Goal: Task Accomplishment & Management: Manage account settings

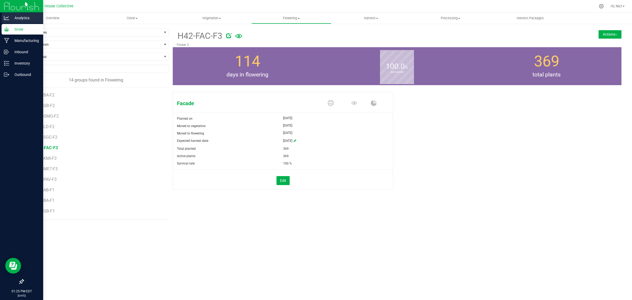
click at [8, 19] on icon at bounding box center [6, 17] width 5 height 5
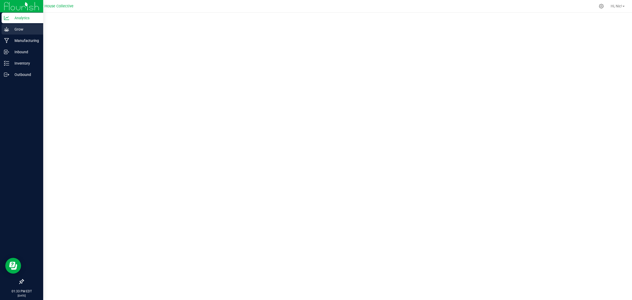
click at [20, 31] on p "Grow" at bounding box center [25, 29] width 32 height 6
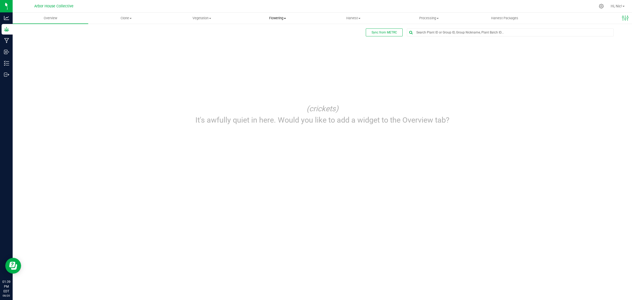
click at [285, 18] on span at bounding box center [285, 18] width 2 height 1
click at [269, 37] on span "Flowering groups" at bounding box center [262, 38] width 44 height 4
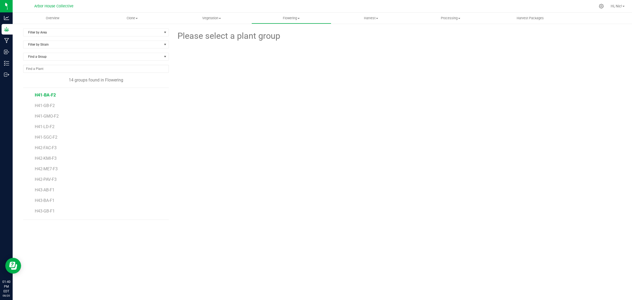
click at [49, 97] on span "H41-BA-F2" at bounding box center [45, 94] width 21 height 5
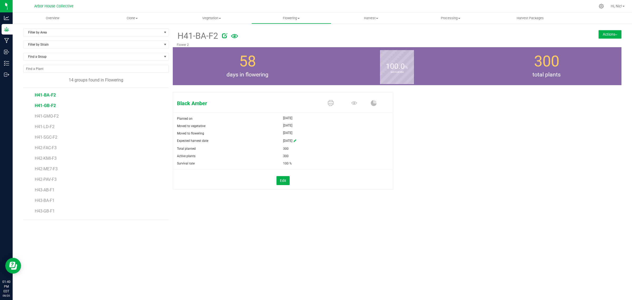
click at [43, 107] on span "H41-GB-F2" at bounding box center [45, 105] width 21 height 5
click at [46, 97] on span "H41-BA-F2" at bounding box center [45, 94] width 21 height 5
click at [45, 107] on span "H41-GB-F2" at bounding box center [45, 105] width 21 height 5
click at [49, 118] on span "H41-GMO-F2" at bounding box center [47, 115] width 25 height 5
click at [49, 128] on span "H41-LD-F2" at bounding box center [45, 126] width 21 height 5
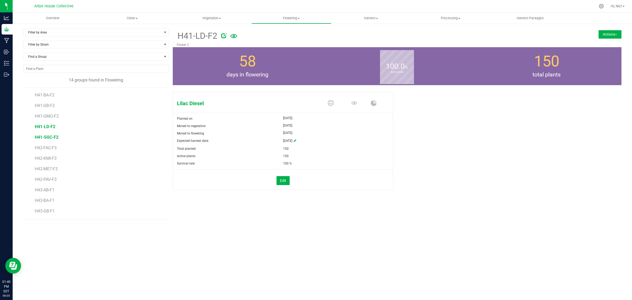
click at [49, 137] on span "H41-SGC-F2" at bounding box center [47, 137] width 24 height 5
click at [53, 149] on span "H42-FAC-F3" at bounding box center [46, 147] width 23 height 5
click at [605, 33] on button "Actions" at bounding box center [610, 34] width 23 height 8
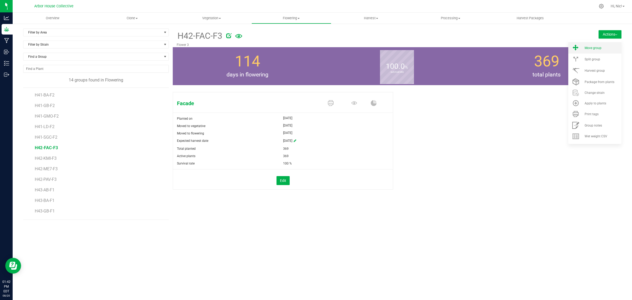
click at [605, 46] on div "Move group" at bounding box center [603, 48] width 36 height 4
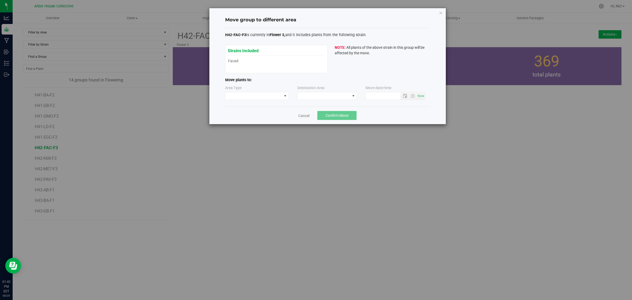
type input "[DATE] 1:42 PM"
click at [282, 96] on span at bounding box center [285, 95] width 7 height 7
click at [253, 106] on li "Vegetative" at bounding box center [256, 105] width 63 height 9
click at [326, 96] on span at bounding box center [324, 95] width 53 height 7
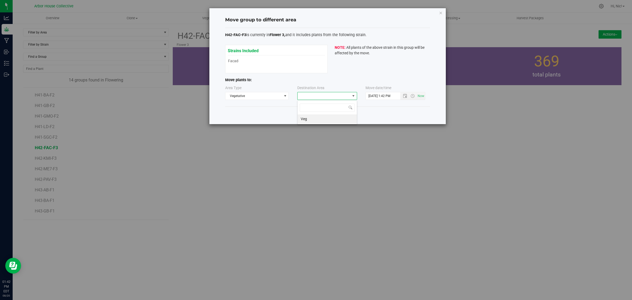
scroll to position [8, 60]
click at [315, 119] on li "Veg" at bounding box center [327, 118] width 59 height 9
click at [440, 12] on icon "button" at bounding box center [441, 12] width 4 height 6
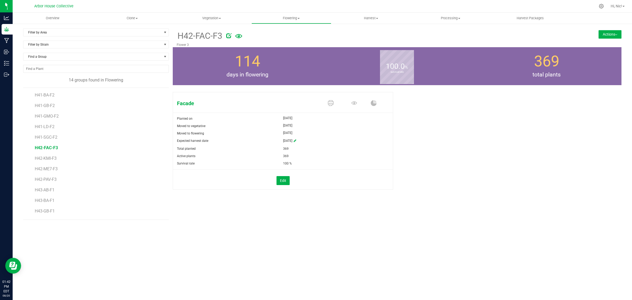
click at [618, 32] on button "Actions" at bounding box center [610, 34] width 23 height 8
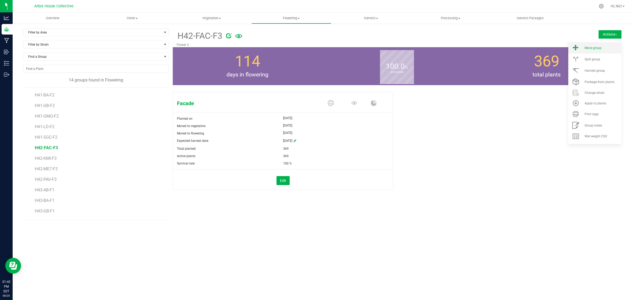
click at [608, 44] on li "Move group" at bounding box center [594, 47] width 53 height 11
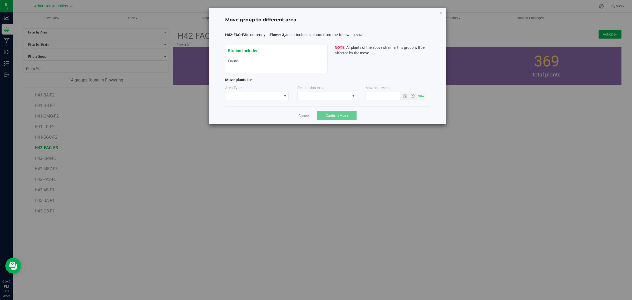
type input "[DATE] 1:42 PM"
click at [287, 96] on span at bounding box center [285, 96] width 4 height 4
click at [256, 124] on li "Flowering" at bounding box center [256, 123] width 63 height 9
click at [349, 95] on span at bounding box center [324, 95] width 53 height 7
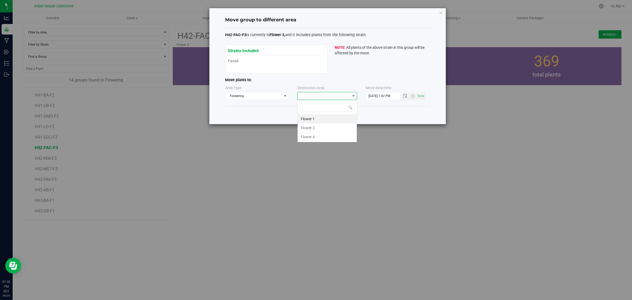
scroll to position [8, 60]
click at [344, 79] on p "Move plants to:" at bounding box center [327, 80] width 205 height 6
click at [442, 13] on icon "button" at bounding box center [441, 12] width 4 height 6
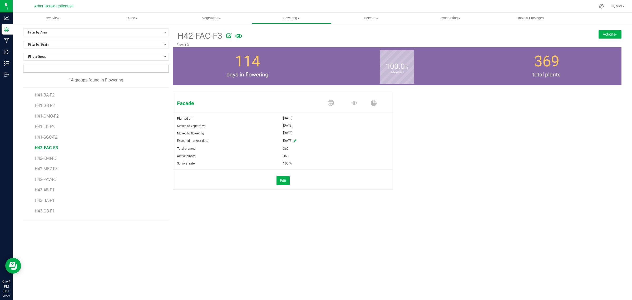
click at [44, 69] on input "NO DATA FOUND" at bounding box center [95, 68] width 145 height 7
click at [48, 58] on span "Find a Group" at bounding box center [92, 56] width 139 height 7
click at [48, 58] on span "All" at bounding box center [92, 56] width 139 height 7
click at [613, 34] on button "Actions" at bounding box center [610, 34] width 23 height 8
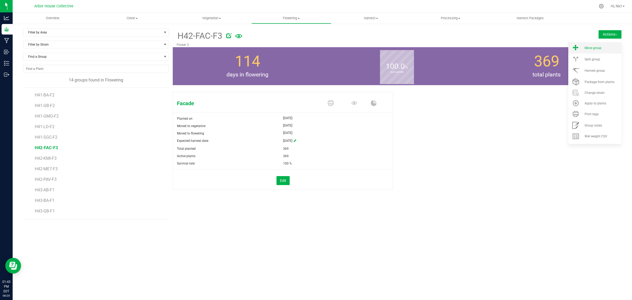
click at [602, 48] on div "Move group" at bounding box center [603, 48] width 36 height 4
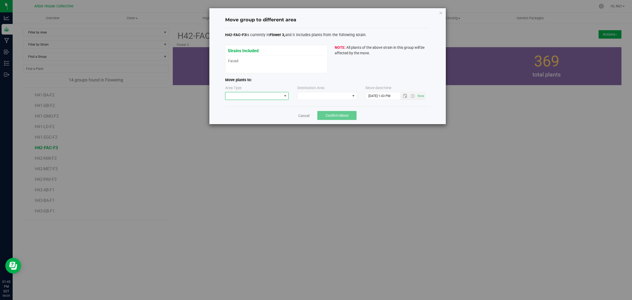
click at [286, 95] on span at bounding box center [285, 96] width 4 height 4
click at [247, 105] on li "Vegetative" at bounding box center [256, 105] width 63 height 9
click at [331, 96] on span at bounding box center [324, 95] width 53 height 7
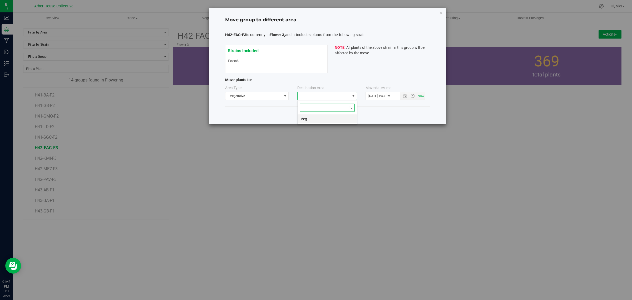
click at [319, 119] on li "Veg" at bounding box center [327, 118] width 59 height 9
click at [404, 97] on span "Open the date view" at bounding box center [405, 96] width 4 height 4
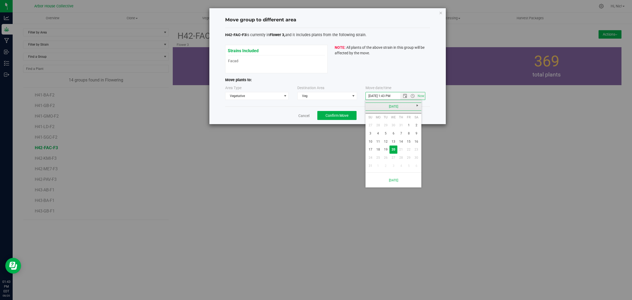
click at [371, 105] on link "[DATE]" at bounding box center [393, 106] width 57 height 8
click at [390, 136] on link "Jun" at bounding box center [386, 135] width 13 height 13
click at [380, 141] on link "16" at bounding box center [378, 141] width 8 height 8
type input "[DATE] 1:43 PM"
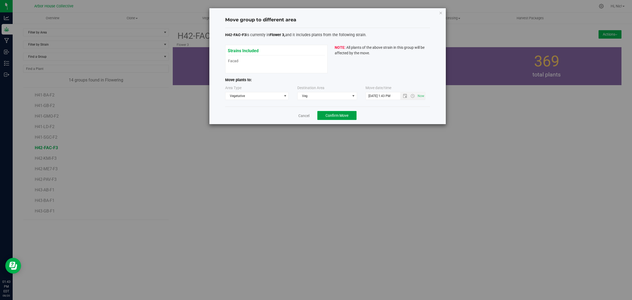
click at [346, 116] on span "Confirm Move" at bounding box center [336, 115] width 23 height 4
click at [440, 12] on icon "button" at bounding box center [441, 12] width 4 height 6
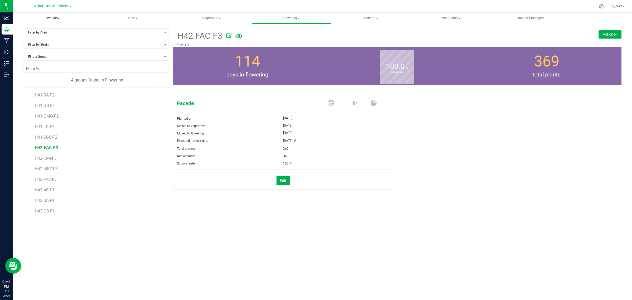
click at [61, 17] on span "Overview" at bounding box center [53, 18] width 28 height 5
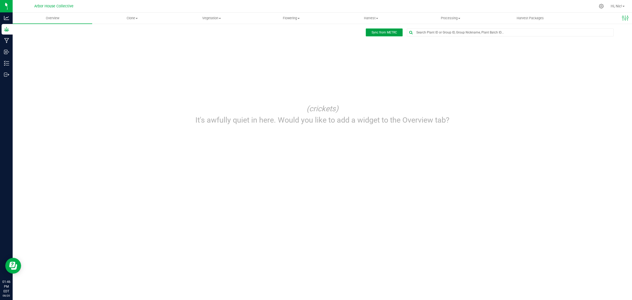
click at [385, 32] on span "Sync from METRC" at bounding box center [385, 33] width 26 height 4
click at [298, 18] on span at bounding box center [299, 18] width 2 height 1
click at [294, 37] on span "Flowering groups" at bounding box center [273, 38] width 44 height 4
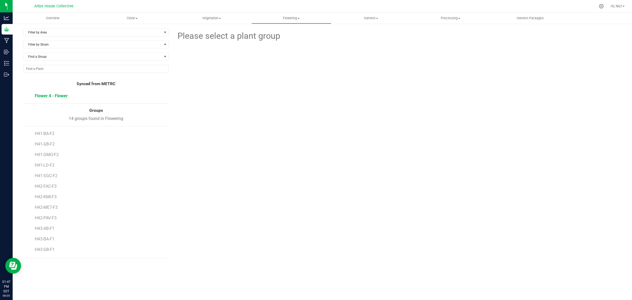
click at [53, 96] on span "Flower 4 - Flower" at bounding box center [51, 95] width 33 height 5
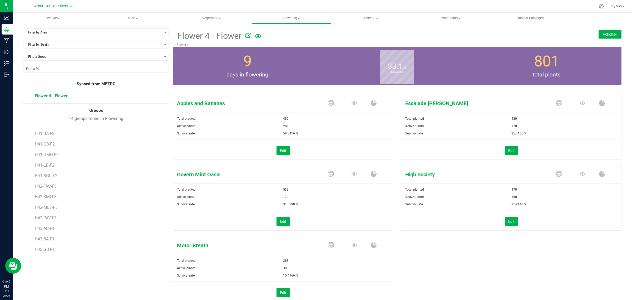
click at [615, 34] on img at bounding box center [616, 34] width 2 height 1
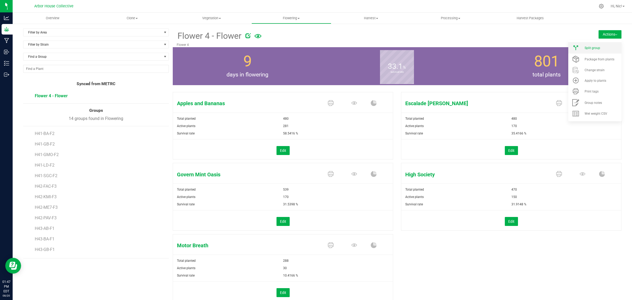
click at [605, 45] on li "Split group" at bounding box center [594, 47] width 53 height 11
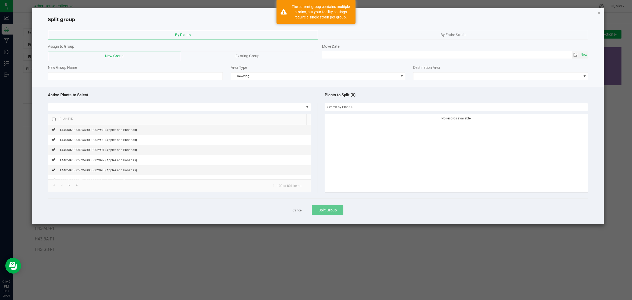
click at [456, 33] on span "By Entire Strain" at bounding box center [453, 35] width 25 height 4
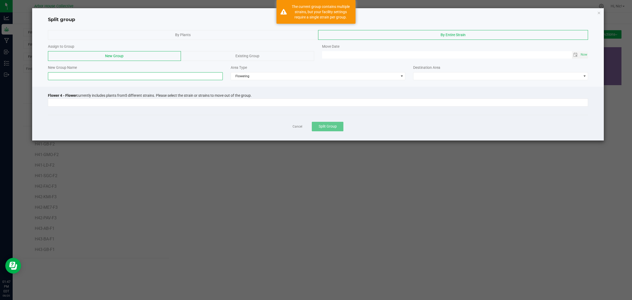
click at [103, 77] on input at bounding box center [135, 76] width 175 height 8
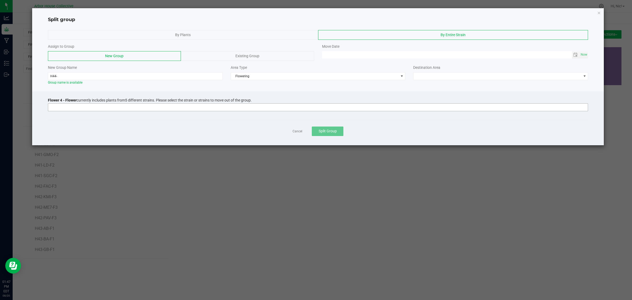
click at [114, 108] on input at bounding box center [314, 106] width 533 height 7
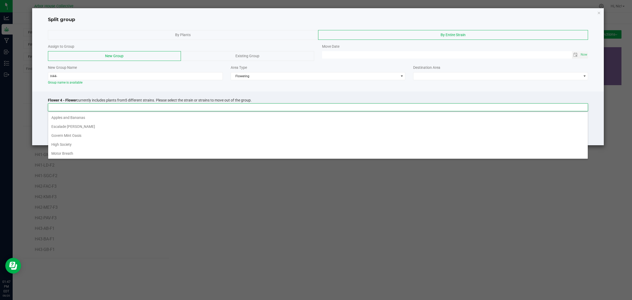
scroll to position [8, 540]
click at [101, 116] on li "Apples and Bananas" at bounding box center [318, 117] width 540 height 9
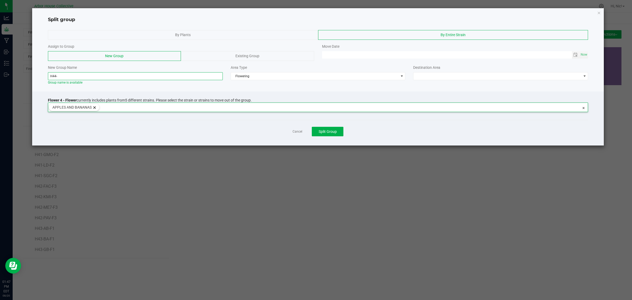
click at [91, 75] on input "H44-" at bounding box center [135, 76] width 175 height 8
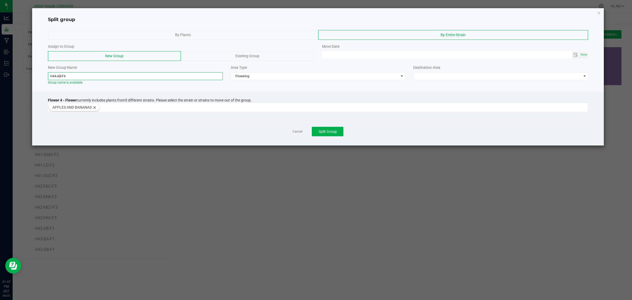
drag, startPoint x: 91, startPoint y: 75, endPoint x: 46, endPoint y: 76, distance: 45.3
click at [46, 76] on div "New Group Name H44-AB-F4 Group name is available" at bounding box center [135, 75] width 183 height 20
type input "H44-AB-F4"
click at [584, 56] on span "Now" at bounding box center [584, 55] width 9 height 8
type input "[DATE] 01:47 PM"
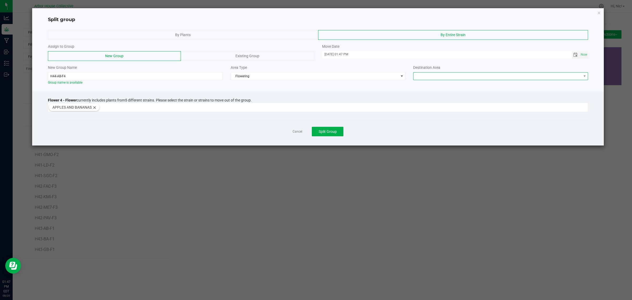
click at [442, 76] on span at bounding box center [497, 75] width 168 height 7
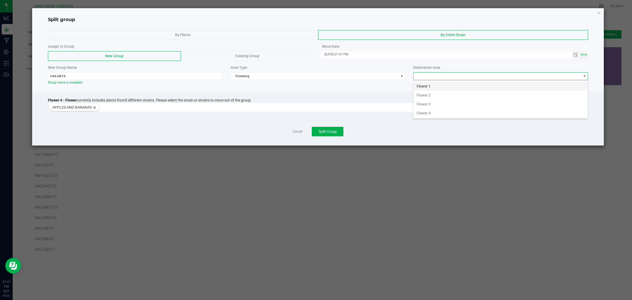
scroll to position [8, 175]
click at [437, 113] on li "Flower 4" at bounding box center [500, 112] width 174 height 9
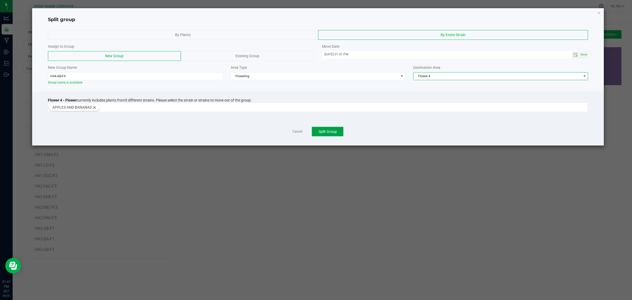
click at [336, 132] on span "Split Group" at bounding box center [328, 131] width 18 height 4
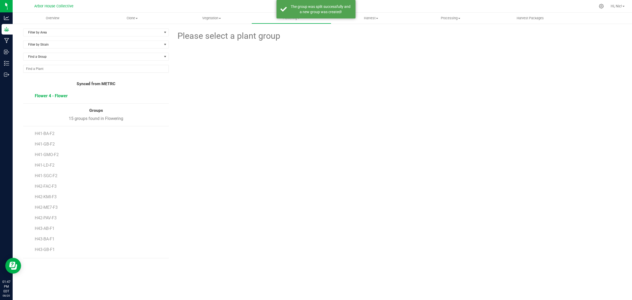
click at [61, 96] on span "Flower 4 - Flower" at bounding box center [51, 95] width 33 height 5
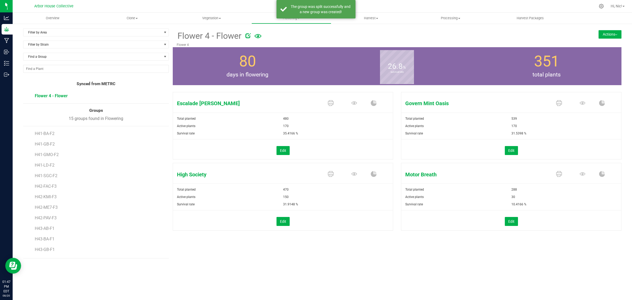
click at [605, 32] on button "Actions" at bounding box center [610, 34] width 23 height 8
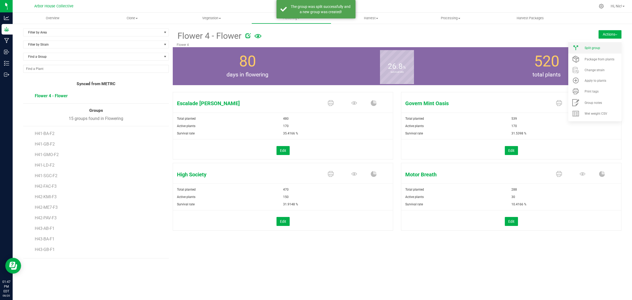
click at [600, 47] on div "Split group" at bounding box center [603, 48] width 36 height 4
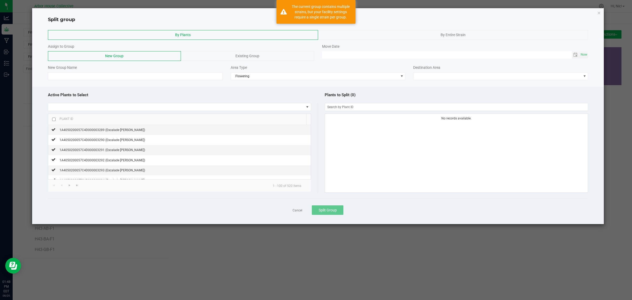
click at [459, 34] on span "By Entire Strain" at bounding box center [453, 35] width 25 height 4
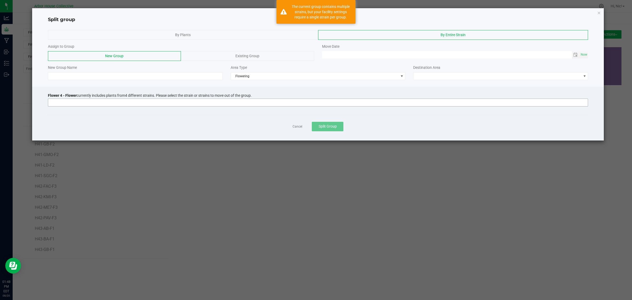
click at [79, 103] on input at bounding box center [314, 102] width 533 height 7
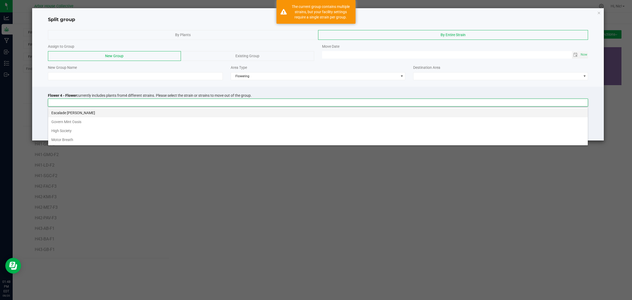
scroll to position [8, 540]
click at [75, 112] on li "Escalade [PERSON_NAME]" at bounding box center [318, 112] width 540 height 9
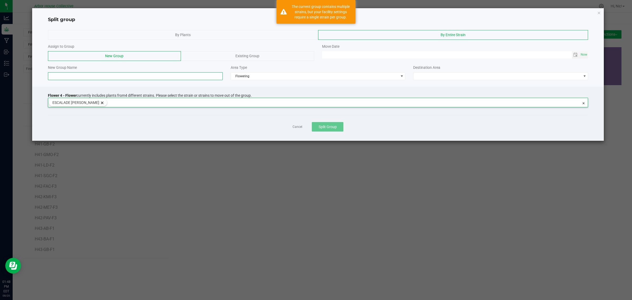
click at [73, 75] on input at bounding box center [135, 76] width 175 height 8
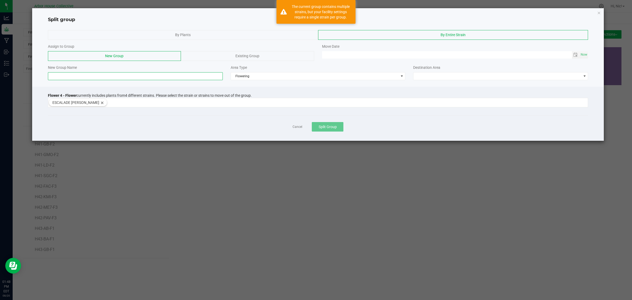
paste input "H44-AB-F4"
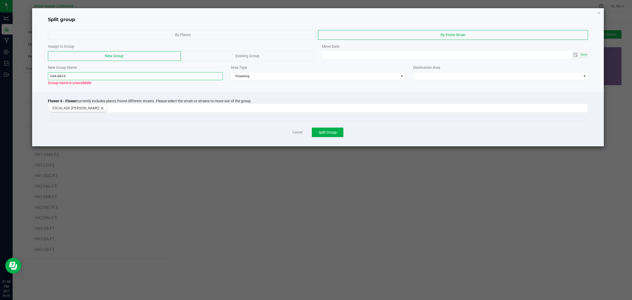
click at [61, 77] on input "H44-AB-F4" at bounding box center [135, 76] width 175 height 8
click at [140, 76] on input "H44-ER-F4" at bounding box center [135, 76] width 175 height 8
type input "H44-ER-F4"
type input "MM/dd/yy HH:MM AM"
click at [417, 56] on input "MM/dd/yy HH:MM AM" at bounding box center [447, 54] width 250 height 7
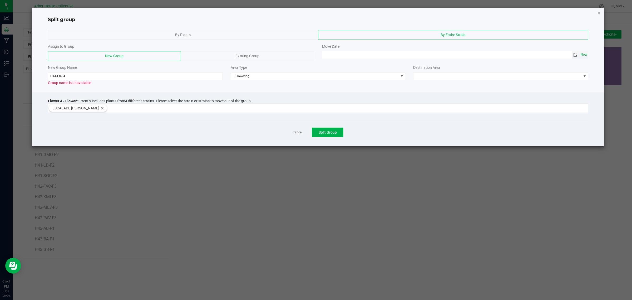
click at [586, 54] on span "Now" at bounding box center [584, 55] width 9 height 8
type input "[DATE] 01:48 PM"
click at [437, 73] on span at bounding box center [497, 75] width 168 height 7
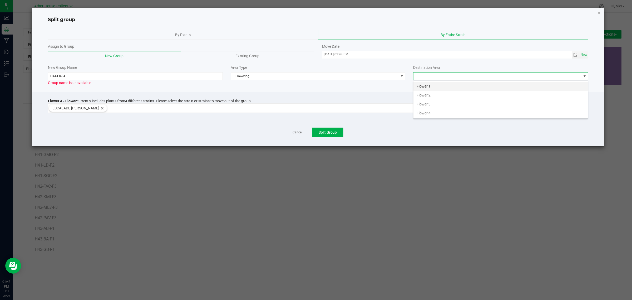
scroll to position [8, 175]
click at [437, 112] on li "Flower 4" at bounding box center [500, 112] width 174 height 9
click at [599, 12] on icon "button" at bounding box center [599, 12] width 4 height 6
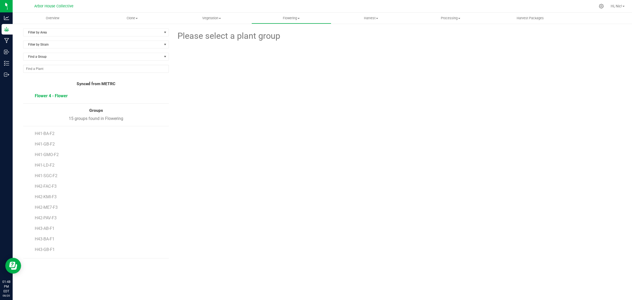
click at [50, 96] on span "Flower 4 - Flower" at bounding box center [51, 95] width 33 height 5
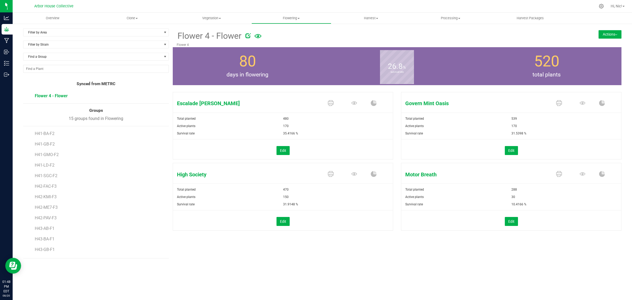
scroll to position [30, 0]
click at [616, 33] on button "Actions" at bounding box center [610, 34] width 23 height 8
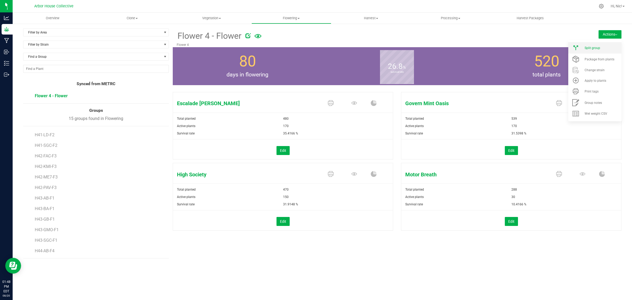
click at [601, 49] on div "Split group" at bounding box center [603, 48] width 36 height 4
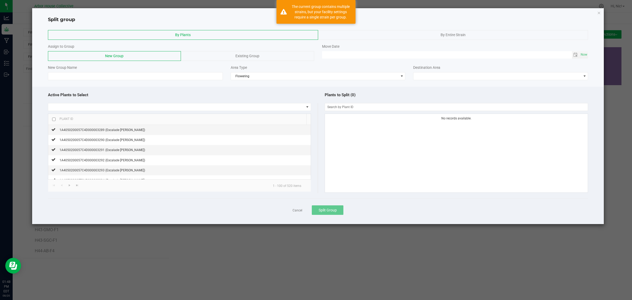
click at [459, 36] on span "By Entire Strain" at bounding box center [453, 35] width 25 height 4
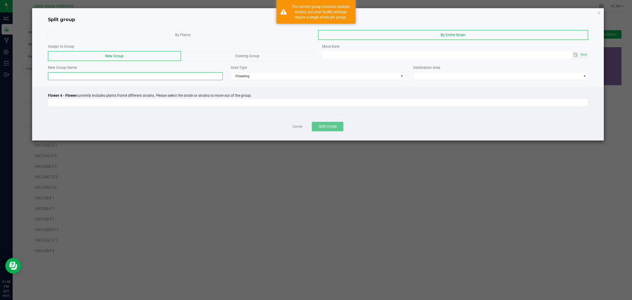
click at [162, 75] on input at bounding box center [135, 76] width 175 height 8
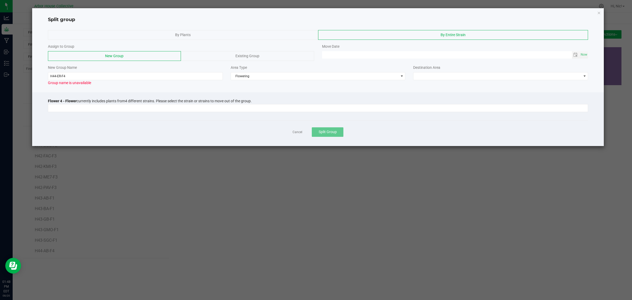
click at [90, 82] on span "Group name is unavailable" at bounding box center [69, 83] width 43 height 4
click at [60, 76] on input "H44-ER-F4" at bounding box center [135, 76] width 175 height 8
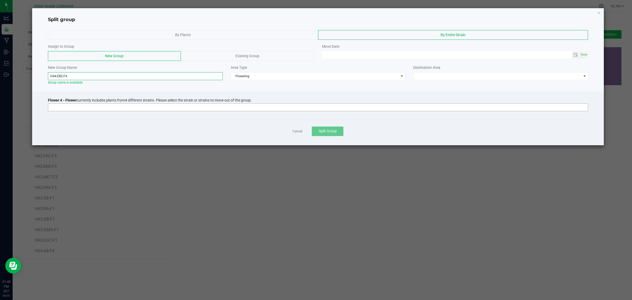
type input "H44-ERZ-F4"
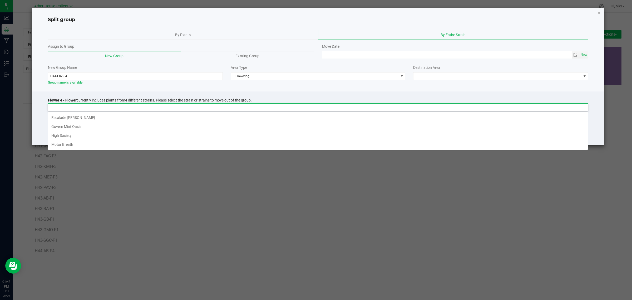
click at [189, 109] on input at bounding box center [314, 106] width 533 height 7
click at [100, 118] on li "Escalade [PERSON_NAME]" at bounding box center [318, 117] width 540 height 9
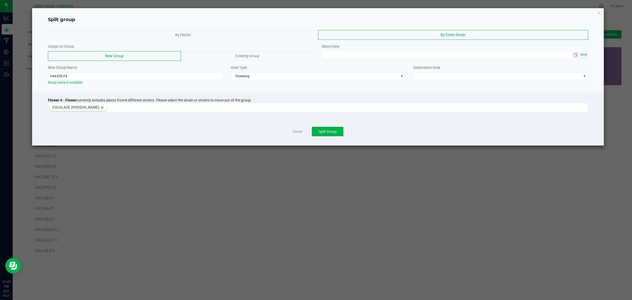
click at [584, 55] on span "Now" at bounding box center [584, 55] width 9 height 8
type input "[DATE] 01:49 PM"
click at [446, 77] on span at bounding box center [497, 75] width 168 height 7
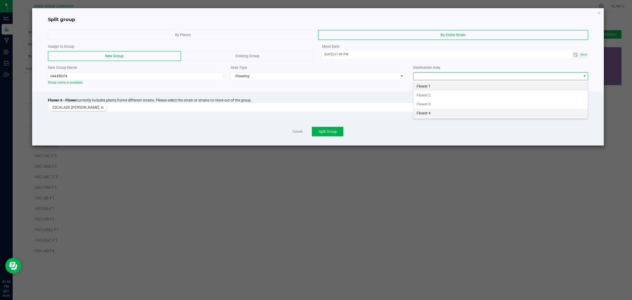
click at [443, 114] on li "Flower 4" at bounding box center [500, 112] width 174 height 9
click at [332, 135] on button "Split Group" at bounding box center [328, 131] width 32 height 9
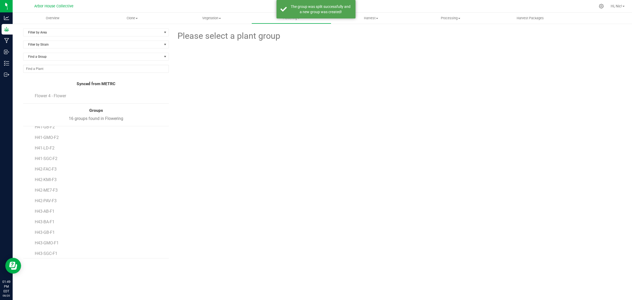
scroll to position [41, 0]
click at [52, 97] on span "Flower 4 - Flower" at bounding box center [51, 95] width 33 height 5
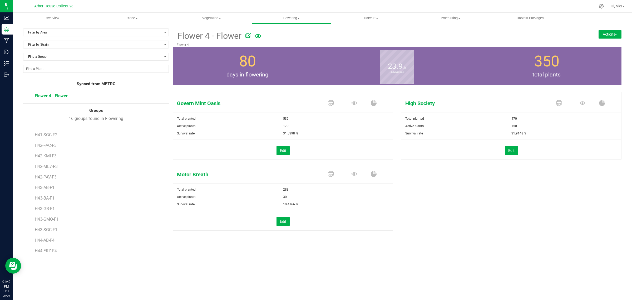
drag, startPoint x: 614, startPoint y: 33, endPoint x: 611, endPoint y: 36, distance: 3.7
click at [614, 33] on button "Actions" at bounding box center [610, 34] width 23 height 8
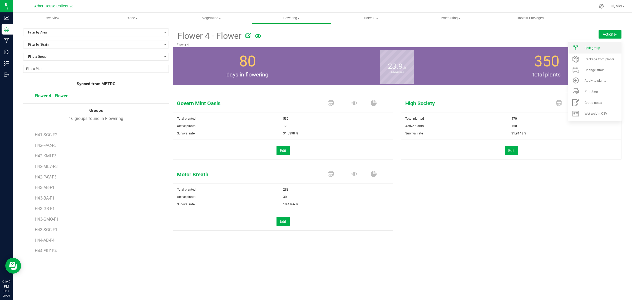
click at [596, 47] on span "Split group" at bounding box center [593, 48] width 16 height 4
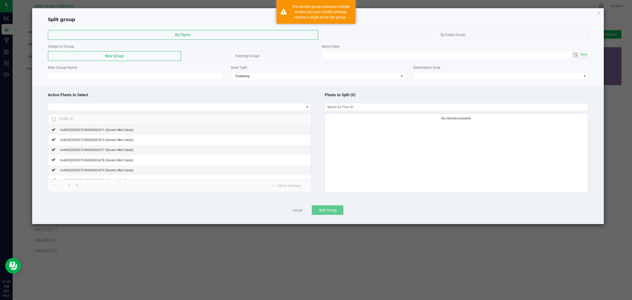
click at [388, 33] on div "By Entire Strain" at bounding box center [453, 35] width 270 height 10
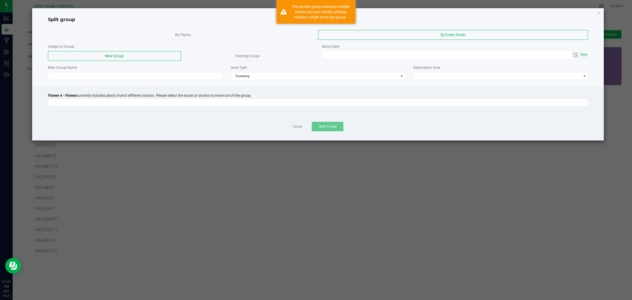
click at [585, 55] on span "Now" at bounding box center [584, 55] width 9 height 8
type input "[DATE] 01:49 PM"
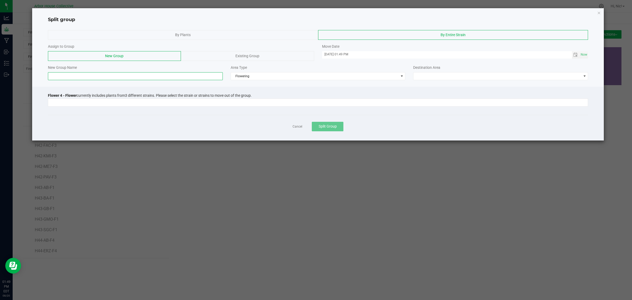
click at [127, 76] on input at bounding box center [135, 76] width 175 height 8
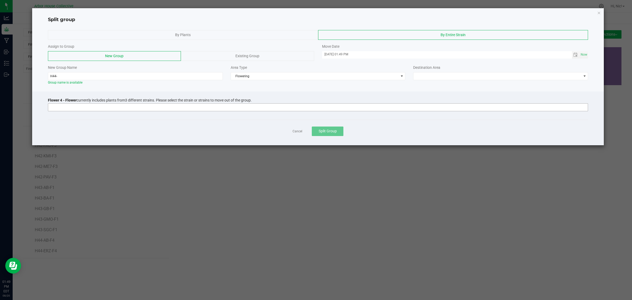
click at [146, 110] on input at bounding box center [314, 106] width 533 height 7
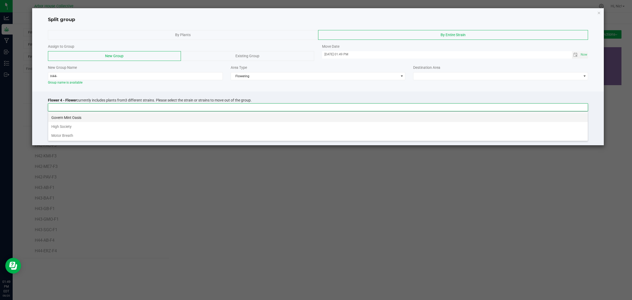
scroll to position [8, 540]
click at [117, 119] on li "Govern Mint Oasis" at bounding box center [318, 117] width 540 height 9
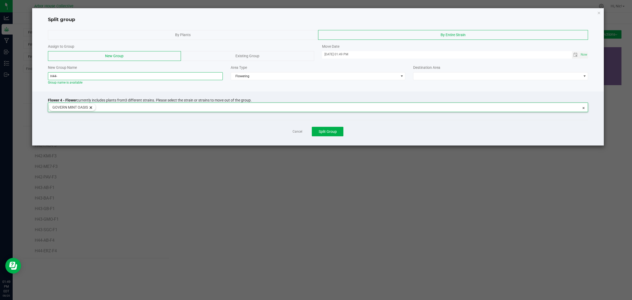
click at [98, 76] on input "H44-" at bounding box center [135, 76] width 175 height 8
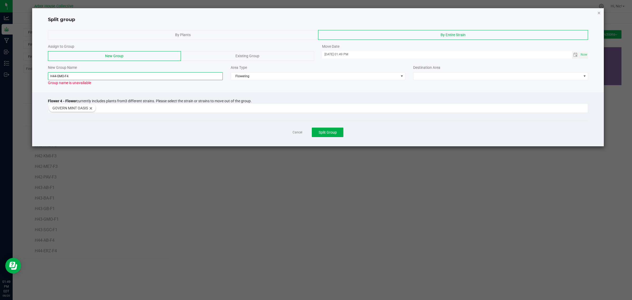
type input "H44-GMO-F4"
click at [599, 13] on icon "button" at bounding box center [599, 12] width 4 height 6
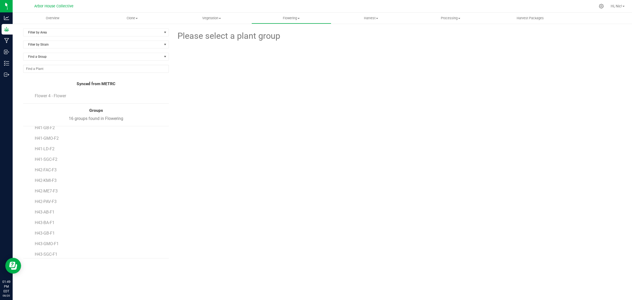
scroll to position [41, 0]
click at [56, 251] on span "H44-ERZ-F4" at bounding box center [46, 250] width 23 height 5
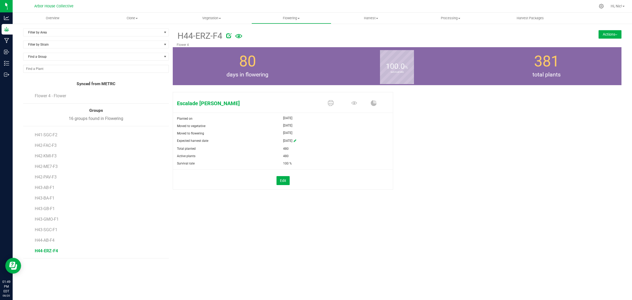
click at [230, 35] on icon at bounding box center [228, 35] width 5 height 5
click at [191, 35] on input "H44-ERZ-F4" at bounding box center [334, 36] width 314 height 8
type input "H44-ER-F4"
click at [507, 35] on icon "Cancel button" at bounding box center [506, 35] width 4 height 3
click at [58, 57] on span "Find a Group" at bounding box center [92, 56] width 139 height 7
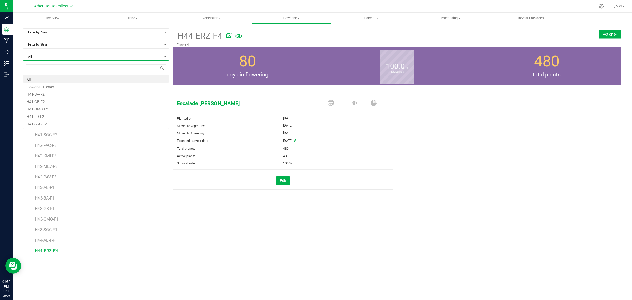
scroll to position [8, 146]
type input "H"
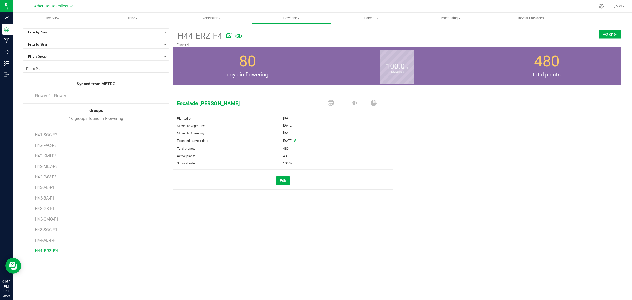
click at [494, 188] on div "Escalade [PERSON_NAME] Planted on [DATE] Moved to vegetative [DATE] Moved to fl…" at bounding box center [397, 146] width 449 height 113
click at [59, 94] on span "Flower 4 - Flower" at bounding box center [51, 95] width 33 height 5
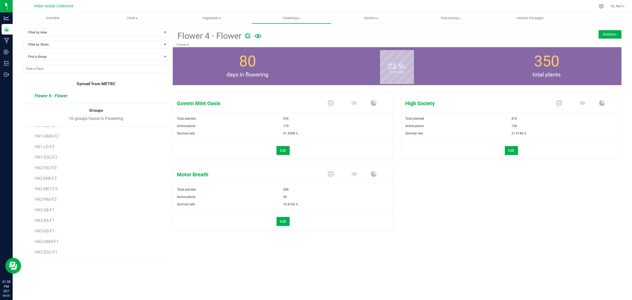
scroll to position [41, 0]
drag, startPoint x: 31, startPoint y: 134, endPoint x: 70, endPoint y: 259, distance: 131.2
click at [70, 259] on div "Filter by Area Filter by Area All Flower 1 Flower 2 Flower 3 Flower 4 Filter by…" at bounding box center [322, 143] width 619 height 240
copy ul "H41-BA-F2 H41-GB-F2 H41-GMO-F2 H41-LD-F2 H41-SGC-F2 H42-FAC-F3 H42-KMI-F3 H42-M…"
drag, startPoint x: 67, startPoint y: 146, endPoint x: 64, endPoint y: 147, distance: 3.6
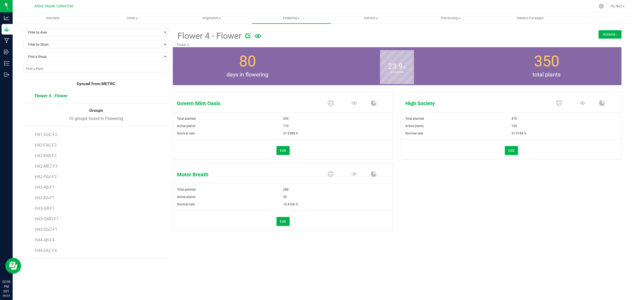
click at [67, 146] on li "H42-FAC-F3" at bounding box center [100, 143] width 130 height 11
click at [45, 159] on li "H42-ME7-F3" at bounding box center [100, 164] width 130 height 11
click at [46, 157] on span "H42-KMI-F3" at bounding box center [46, 155] width 23 height 5
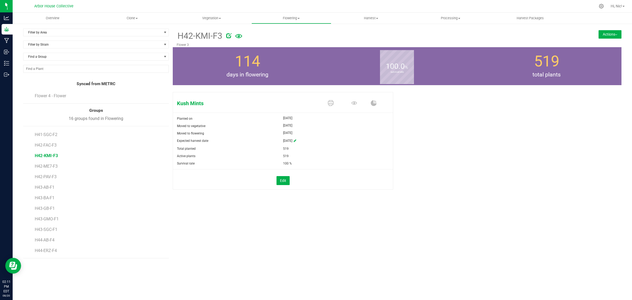
scroll to position [41, 0]
click at [52, 251] on span "H44-ERZ-F4" at bounding box center [46, 250] width 23 height 5
click at [228, 34] on icon at bounding box center [228, 35] width 5 height 5
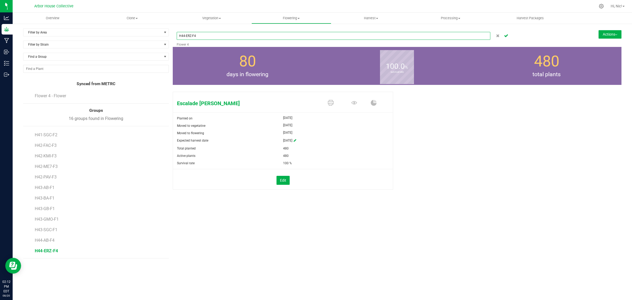
click at [191, 36] on input "H44-ERZ-F4" at bounding box center [334, 36] width 314 height 8
click at [192, 35] on input "H44-ER-F4" at bounding box center [334, 36] width 314 height 8
type input "H44-ER-Flower 4"
click at [506, 36] on icon "Cancel button" at bounding box center [506, 35] width 4 height 3
click at [51, 241] on span "H44-AB-F4" at bounding box center [45, 240] width 21 height 5
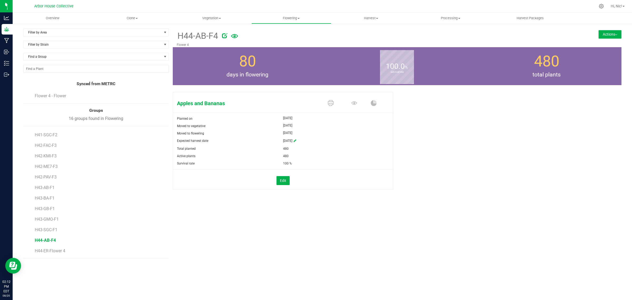
click at [224, 36] on icon at bounding box center [224, 35] width 5 height 5
click at [193, 36] on input "H44-AB-F4" at bounding box center [334, 36] width 314 height 8
type input "H44-AB-Flower 4"
click at [505, 36] on icon "Cancel button" at bounding box center [506, 35] width 4 height 3
click at [53, 231] on span "H43-SGC-F1" at bounding box center [47, 229] width 24 height 5
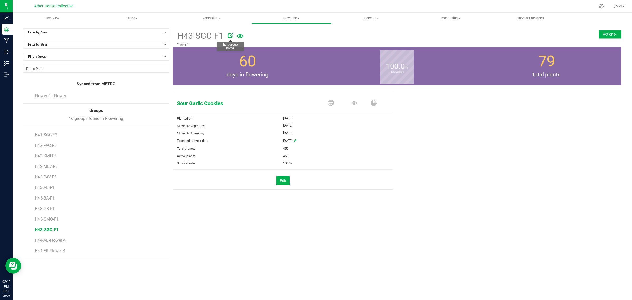
click at [229, 37] on icon at bounding box center [230, 35] width 5 height 5
click at [194, 36] on input "H43-SGC-F1" at bounding box center [334, 36] width 314 height 8
type input "H43-SGC-Flower 1"
click at [506, 35] on icon "Cancel button" at bounding box center [506, 35] width 4 height 3
click at [57, 219] on span "H43-GMO-F1" at bounding box center [47, 218] width 25 height 5
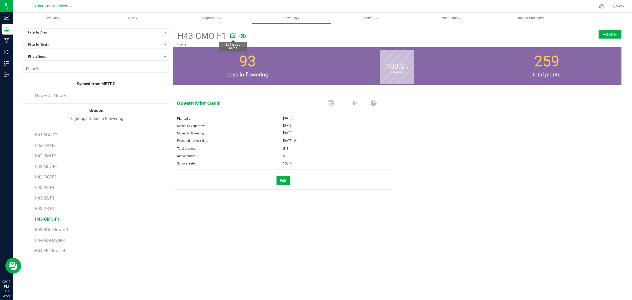
click at [233, 36] on icon at bounding box center [232, 35] width 5 height 5
click at [195, 36] on input "H43-GMO-F1" at bounding box center [334, 36] width 314 height 8
type input "H43-GMO-Flower 1"
click at [507, 36] on icon "Cancel button" at bounding box center [506, 35] width 4 height 3
click at [52, 209] on span "H43-GB-F1" at bounding box center [45, 208] width 21 height 5
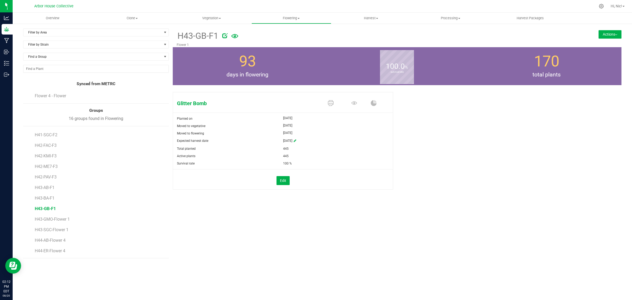
click at [223, 34] on icon at bounding box center [224, 35] width 5 height 5
click at [192, 36] on input "H43-GB-F1" at bounding box center [334, 36] width 314 height 8
type input "H43-GB-Flower 1"
click at [506, 35] on icon "Cancel button" at bounding box center [506, 35] width 4 height 3
click at [50, 199] on span "H43-BA-F1" at bounding box center [45, 197] width 21 height 5
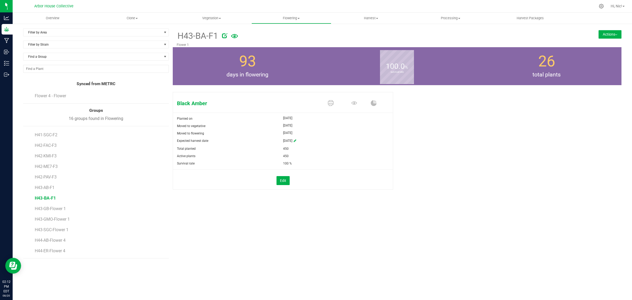
click at [224, 36] on icon at bounding box center [224, 35] width 5 height 5
click at [193, 33] on input "H43-BA-F1" at bounding box center [334, 36] width 314 height 8
type input "H43-BA-Flower 1"
click at [506, 36] on icon "Cancel button" at bounding box center [506, 35] width 4 height 3
click at [51, 187] on span "H43-AB-F1" at bounding box center [45, 187] width 21 height 5
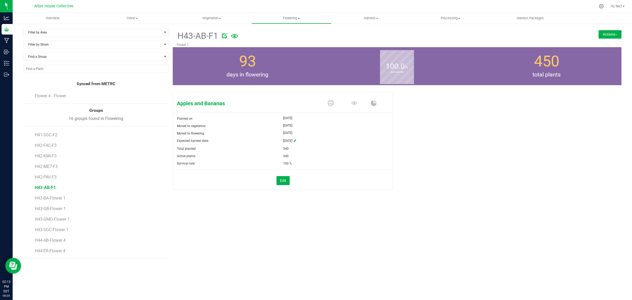
click at [223, 36] on icon at bounding box center [224, 35] width 5 height 5
click at [192, 36] on input "H43-AB-F1" at bounding box center [334, 36] width 314 height 8
type input "H43-AB-Flower 1"
click at [505, 36] on icon "Cancel button" at bounding box center [506, 35] width 4 height 3
click at [55, 178] on span "H42-PAV-F3" at bounding box center [46, 176] width 23 height 5
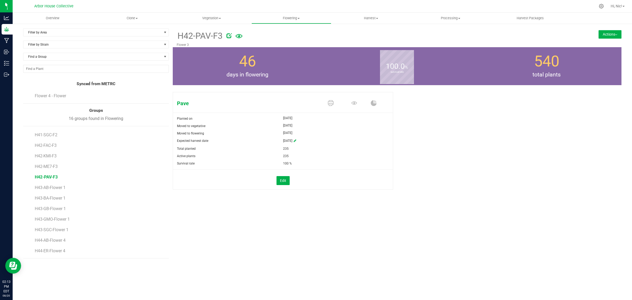
click at [230, 34] on icon at bounding box center [228, 35] width 5 height 5
click at [194, 35] on input "H42-PAV-F3" at bounding box center [334, 36] width 314 height 8
type input "H42-PAV-Flower 3"
click at [506, 35] on icon "Cancel button" at bounding box center [506, 35] width 4 height 3
click at [54, 166] on span "H42-ME7-F3" at bounding box center [47, 166] width 24 height 5
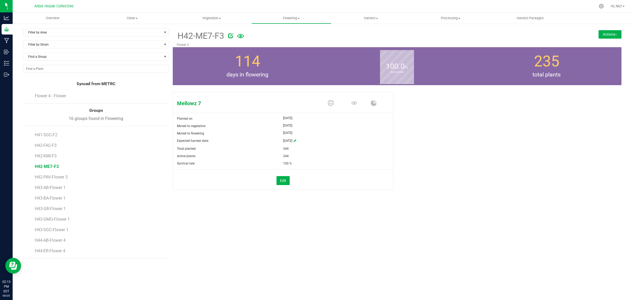
click at [229, 34] on icon at bounding box center [230, 35] width 5 height 5
click at [195, 35] on input "H42-ME7-F3" at bounding box center [334, 36] width 314 height 8
type input "H42-ME7-Flower 3"
click at [507, 35] on icon "Cancel button" at bounding box center [506, 35] width 4 height 3
click at [52, 157] on span "H42-KMI-F3" at bounding box center [46, 155] width 23 height 5
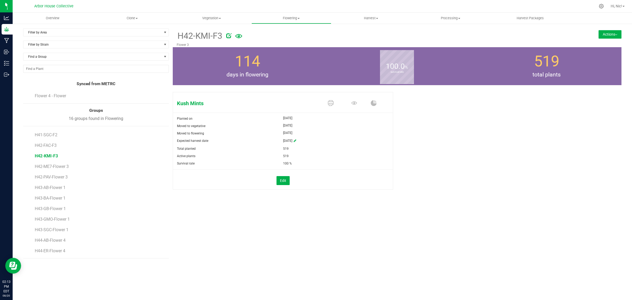
click at [227, 35] on icon at bounding box center [228, 35] width 5 height 5
drag, startPoint x: 195, startPoint y: 37, endPoint x: 202, endPoint y: 34, distance: 7.7
click at [195, 36] on input "H42-KMI-F3" at bounding box center [334, 36] width 314 height 8
type input "H42-KMI-Flower 3"
click at [506, 34] on icon "Cancel button" at bounding box center [506, 35] width 4 height 3
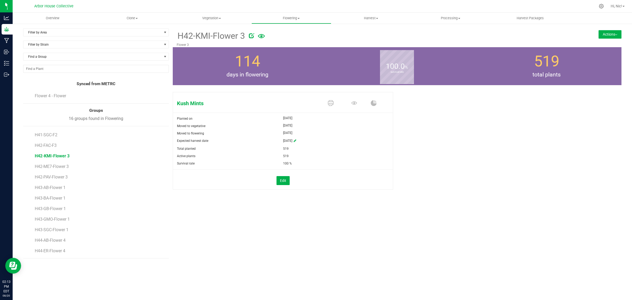
drag, startPoint x: 53, startPoint y: 146, endPoint x: 70, endPoint y: 140, distance: 17.7
click at [53, 145] on span "H42-FAC-F3" at bounding box center [46, 145] width 22 height 5
click at [230, 36] on icon at bounding box center [228, 35] width 5 height 5
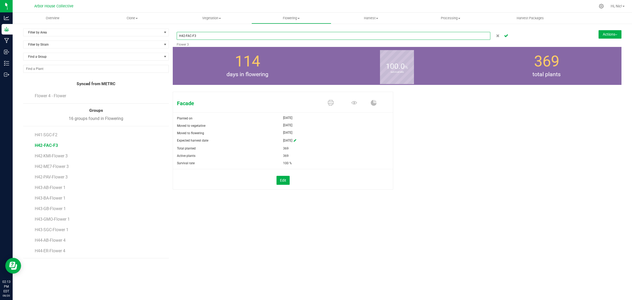
click at [194, 36] on input "H42-FAC-F3" at bounding box center [334, 36] width 314 height 8
type input "H42-FAC-Flower 3"
click at [505, 35] on icon "Cancel button" at bounding box center [506, 35] width 4 height 3
click at [55, 133] on span "H41-SGC-F2" at bounding box center [47, 134] width 24 height 5
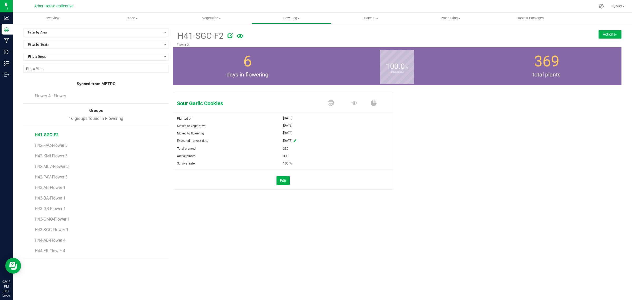
click at [230, 36] on icon at bounding box center [230, 35] width 5 height 5
click at [194, 36] on input "H41-SGC-F2" at bounding box center [334, 36] width 314 height 8
type input "H41-SGC-Flower 2"
click at [507, 36] on icon "Cancel button" at bounding box center [506, 35] width 4 height 3
click at [53, 165] on span "H41-LD-F2" at bounding box center [45, 164] width 21 height 5
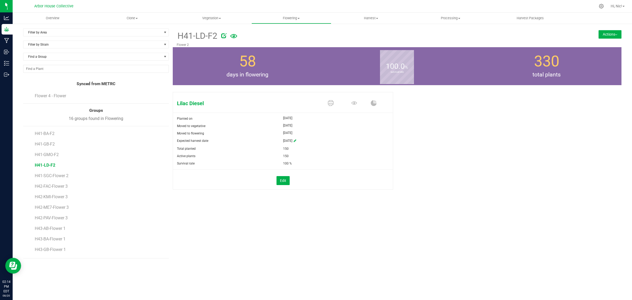
click at [221, 36] on div at bounding box center [379, 34] width 325 height 11
click at [223, 36] on icon at bounding box center [223, 35] width 5 height 5
click at [193, 34] on input "H41-LD-F2" at bounding box center [334, 36] width 314 height 8
type input "H41-LD-Flower 2"
click at [505, 36] on icon "Cancel button" at bounding box center [506, 35] width 4 height 3
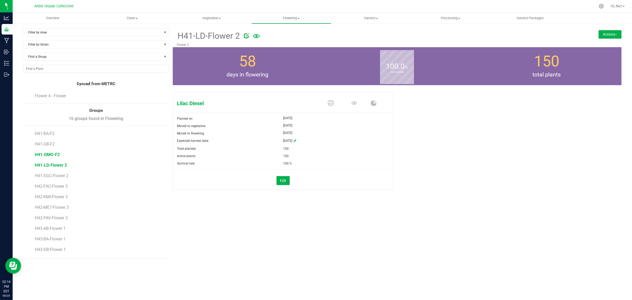
click at [58, 156] on span "H41-GMO-F2" at bounding box center [47, 154] width 25 height 5
click at [229, 34] on div at bounding box center [384, 34] width 317 height 11
click at [230, 36] on div at bounding box center [384, 34] width 317 height 11
click at [231, 36] on icon at bounding box center [232, 35] width 5 height 5
click at [196, 35] on input "H41-GMO-F2" at bounding box center [334, 36] width 314 height 8
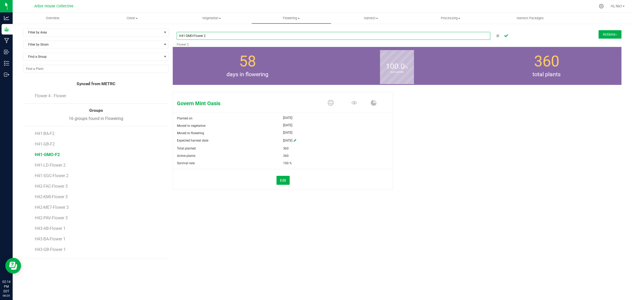
type input "H41-GMO-Flower 2"
click at [506, 36] on icon "Cancel button" at bounding box center [506, 35] width 4 height 3
click at [54, 144] on span "H41-GB-F2" at bounding box center [45, 143] width 21 height 5
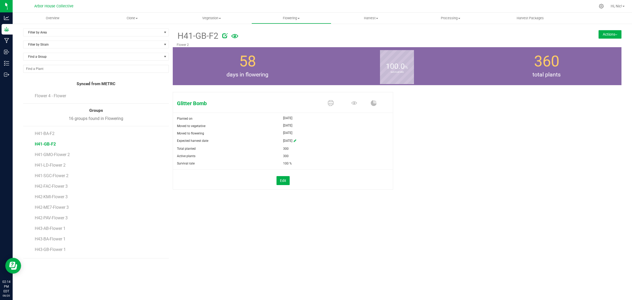
click at [227, 37] on icon at bounding box center [224, 35] width 5 height 5
click at [192, 36] on input "H41-GB-F2" at bounding box center [334, 36] width 314 height 8
type input "H41-GB-Flower 2"
click at [506, 36] on icon "Cancel button" at bounding box center [506, 35] width 4 height 3
click at [53, 134] on span "H41-BA-F2" at bounding box center [45, 133] width 21 height 5
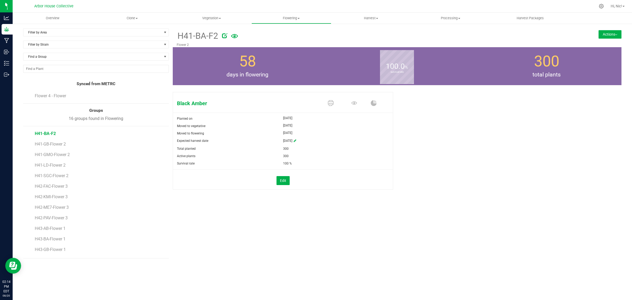
click at [225, 35] on icon at bounding box center [224, 35] width 5 height 5
click at [195, 34] on input "H41-BA-F2" at bounding box center [334, 36] width 314 height 8
type input "H41-BA-Flower 2"
click at [506, 36] on icon "Cancel button" at bounding box center [506, 35] width 4 height 3
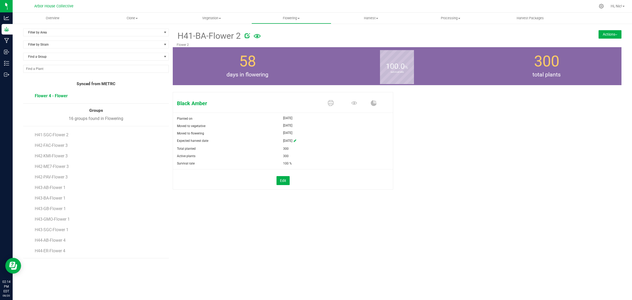
click at [63, 97] on span "Flower 4 - Flower" at bounding box center [51, 95] width 33 height 5
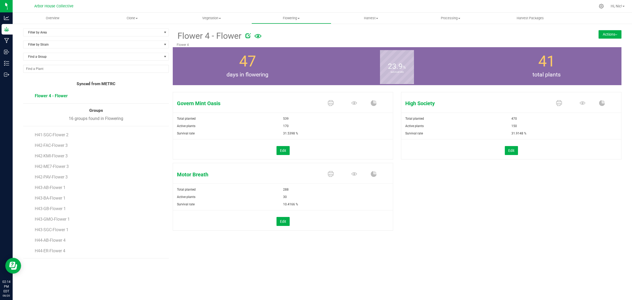
click at [614, 34] on button "Actions" at bounding box center [610, 34] width 23 height 8
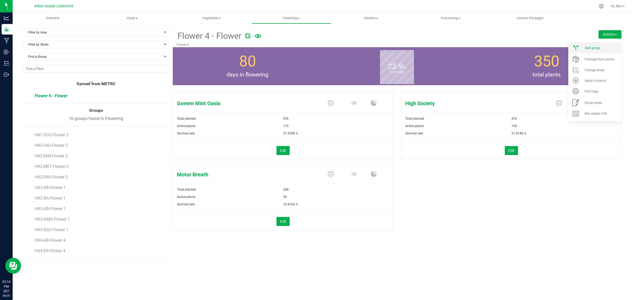
click at [597, 47] on span "Split group" at bounding box center [593, 48] width 16 height 4
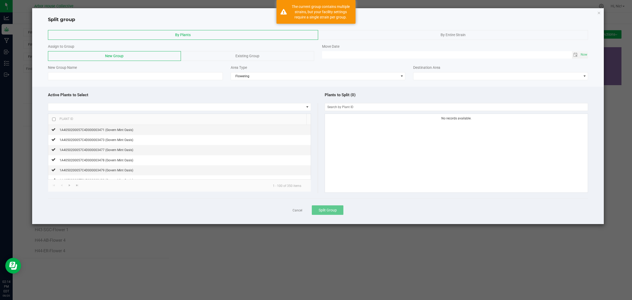
click at [418, 36] on div "By Entire Strain" at bounding box center [453, 35] width 270 height 10
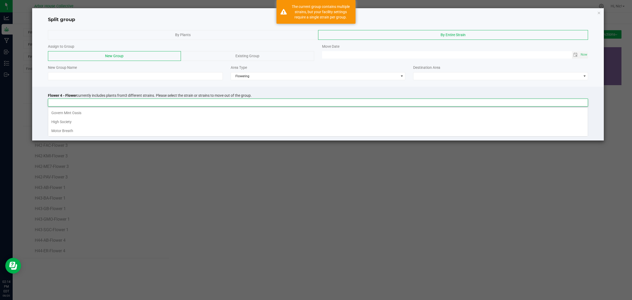
click at [124, 104] on input at bounding box center [314, 102] width 533 height 7
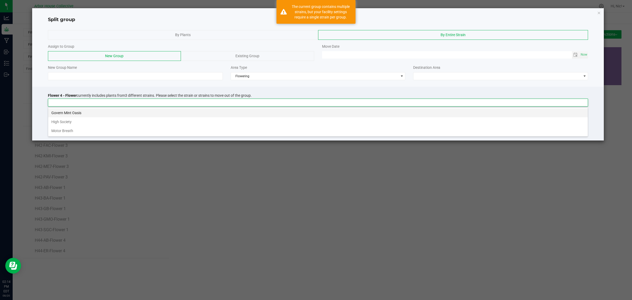
click at [90, 111] on li "Govern Mint Oasis" at bounding box center [318, 112] width 540 height 9
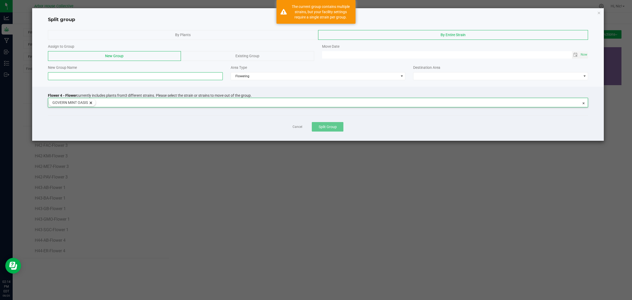
click at [113, 77] on input at bounding box center [135, 76] width 175 height 8
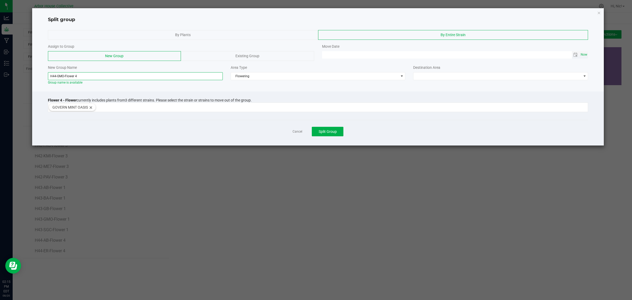
type input "H44-GMO-Flower 4"
click at [583, 55] on span "Now" at bounding box center [584, 55] width 9 height 8
type input "[DATE] 02:15 PM"
click at [455, 78] on span at bounding box center [497, 75] width 168 height 7
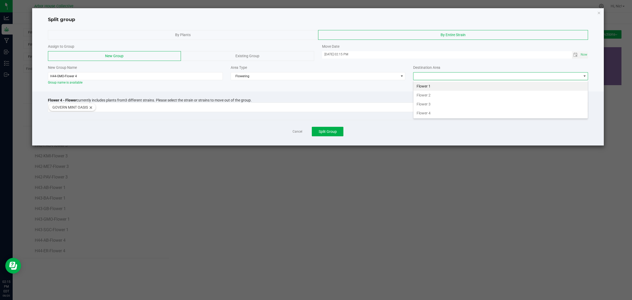
scroll to position [8, 175]
click at [451, 112] on li "Flower 4" at bounding box center [500, 112] width 174 height 9
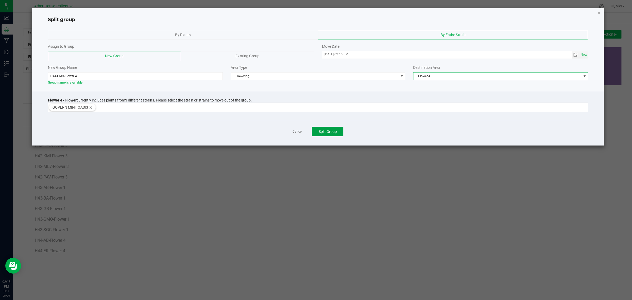
click at [328, 134] on span "Split Group" at bounding box center [328, 131] width 18 height 4
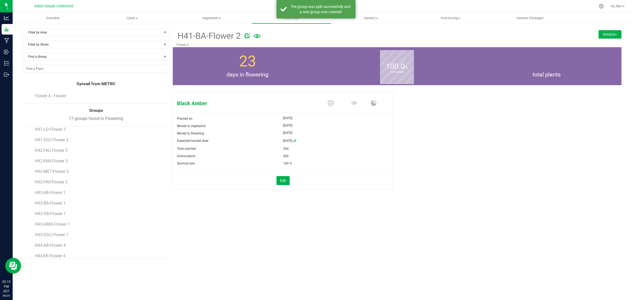
scroll to position [51, 0]
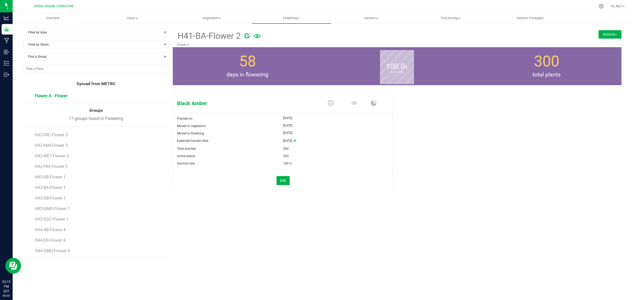
click at [60, 96] on span "Flower 4 - Flower" at bounding box center [51, 95] width 33 height 5
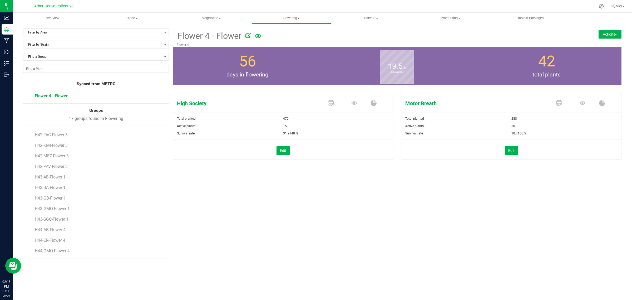
click at [614, 34] on button "Actions" at bounding box center [610, 34] width 23 height 8
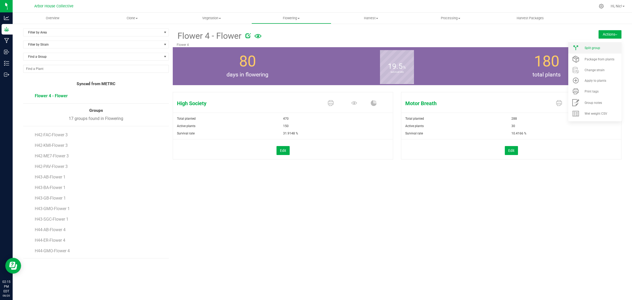
click at [606, 47] on div "Split group" at bounding box center [603, 48] width 36 height 4
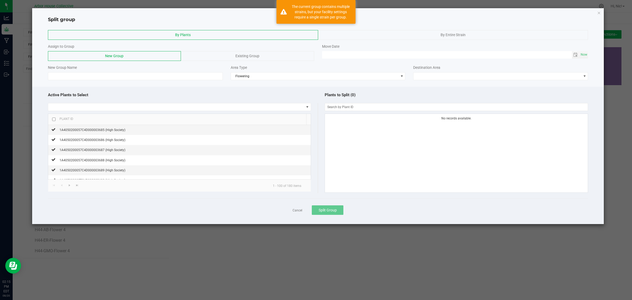
click at [440, 34] on div "By Entire Strain" at bounding box center [453, 35] width 270 height 10
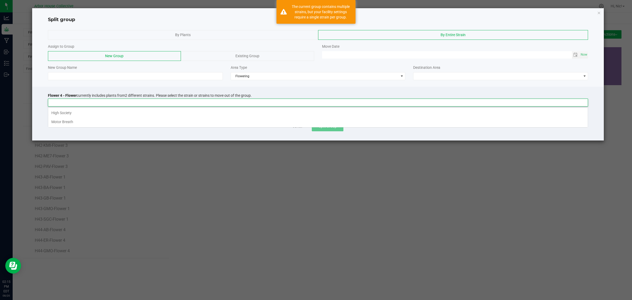
click at [76, 103] on input at bounding box center [314, 102] width 533 height 7
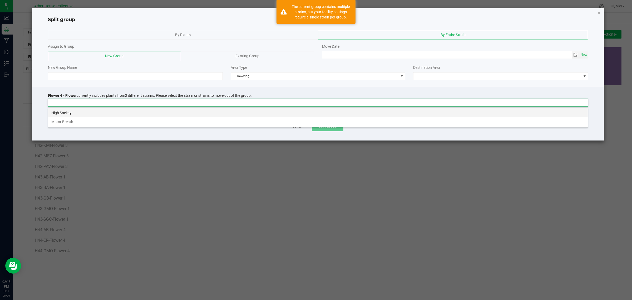
click at [77, 112] on li "High Society" at bounding box center [318, 112] width 540 height 9
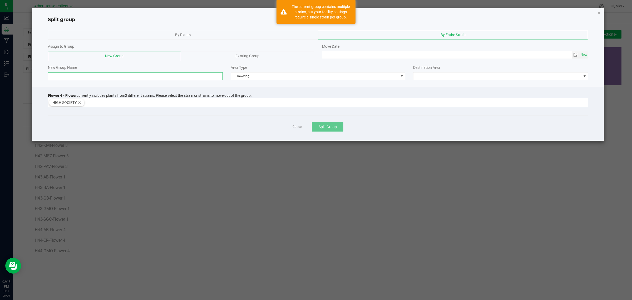
click at [77, 78] on input at bounding box center [135, 76] width 175 height 8
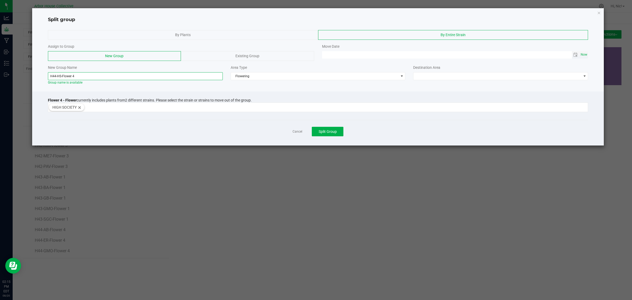
type input "H44-HS-Flower 4"
drag, startPoint x: 584, startPoint y: 56, endPoint x: 562, endPoint y: 65, distance: 23.9
click at [584, 55] on span "Now" at bounding box center [584, 55] width 9 height 8
type input "[DATE] 02:15 PM"
click at [500, 78] on span at bounding box center [497, 75] width 168 height 7
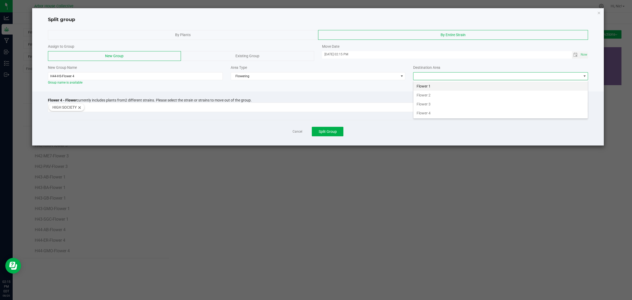
scroll to position [8, 175]
click at [447, 112] on li "Flower 4" at bounding box center [500, 112] width 174 height 9
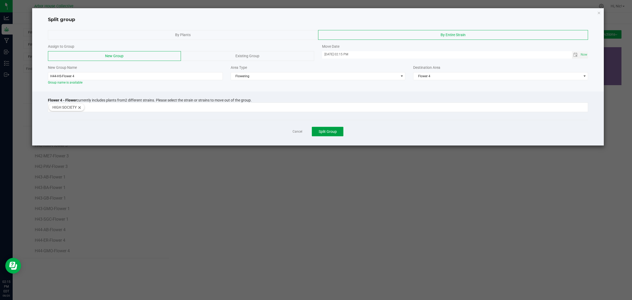
click at [333, 133] on span "Split Group" at bounding box center [328, 131] width 18 height 4
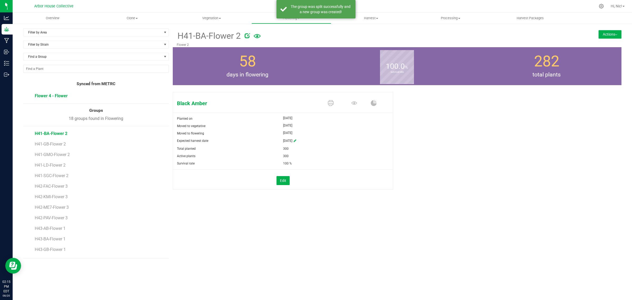
click at [49, 96] on span "Flower 4 - Flower" at bounding box center [51, 95] width 33 height 5
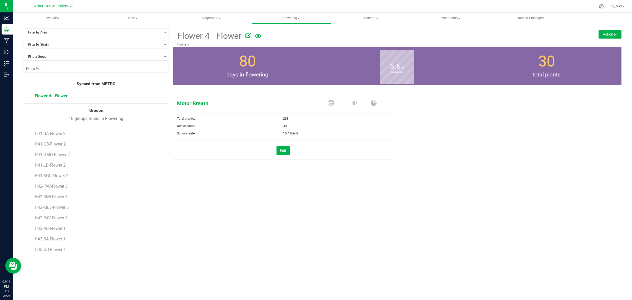
click at [610, 32] on button "Actions" at bounding box center [610, 34] width 23 height 8
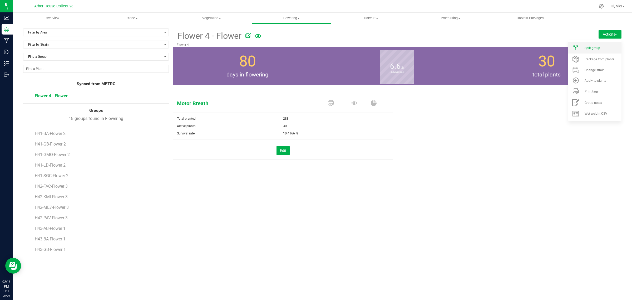
click at [606, 46] on div "Split group" at bounding box center [603, 48] width 36 height 4
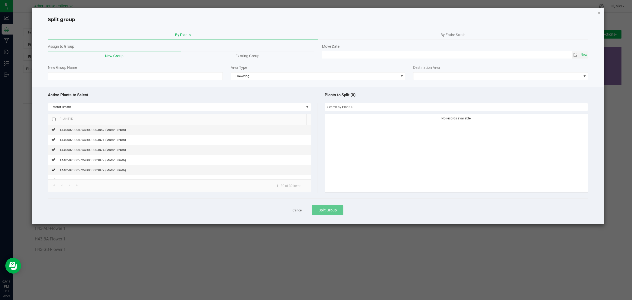
click at [374, 33] on div "By Entire Strain" at bounding box center [453, 35] width 270 height 10
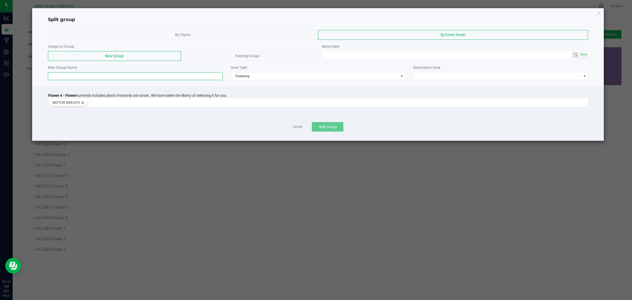
click at [92, 73] on input at bounding box center [135, 76] width 175 height 8
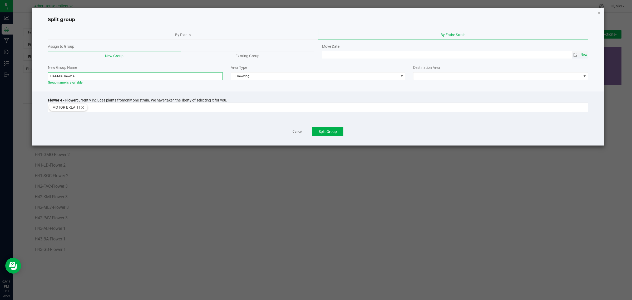
type input "H44-MB-Flower 4"
click at [583, 55] on span "Now" at bounding box center [584, 55] width 9 height 8
type input "[DATE] 02:16 PM"
click at [550, 74] on span at bounding box center [497, 75] width 168 height 7
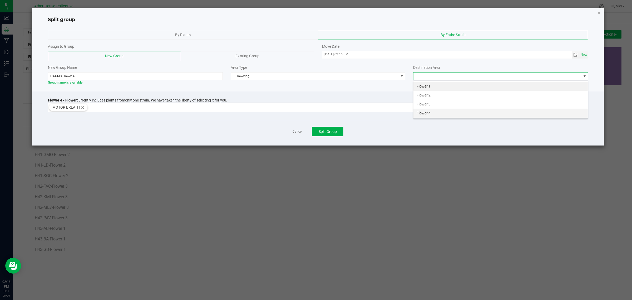
click at [444, 111] on li "Flower 4" at bounding box center [500, 112] width 174 height 9
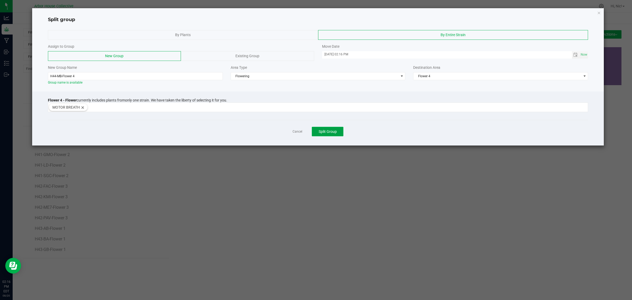
click at [334, 134] on span "Split Group" at bounding box center [328, 131] width 18 height 4
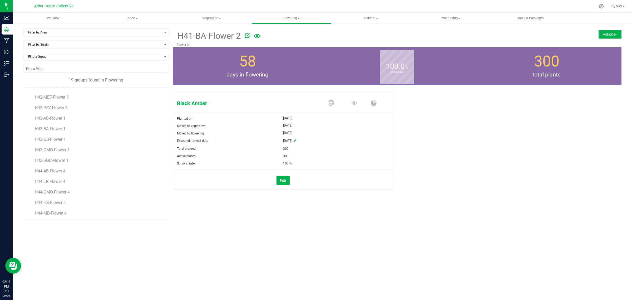
scroll to position [73, 0]
drag, startPoint x: 34, startPoint y: 95, endPoint x: 86, endPoint y: 218, distance: 133.0
click at [86, 218] on div "H41-BA-Flower 2 H41-GB-Flower 2 H41-GMO-Flower 2 H41-LD-Flower 2 H41-SGC-Flower…" at bounding box center [96, 153] width 146 height 132
copy ul "H41-BA-Flower 2 H41-GB-Flower 2 H41-GMO-Flower 2 H41-LD-Flower 2 H41-SGC-Flower…"
click at [410, 215] on div "H41-BA-Flower 2 Flower 2 Actions Move group Split group 58" at bounding box center [397, 123] width 449 height 191
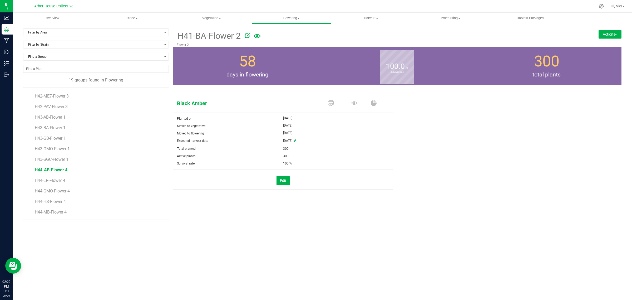
click at [58, 171] on span "H44-AB-Flower 4" at bounding box center [51, 169] width 33 height 5
click at [296, 140] on icon at bounding box center [295, 140] width 3 height 3
click at [313, 142] on span "select" at bounding box center [314, 141] width 4 height 4
click at [335, 150] on span "Next" at bounding box center [335, 150] width 4 height 4
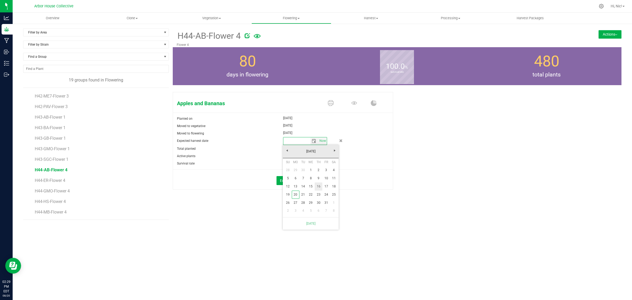
click at [319, 187] on link "16" at bounding box center [319, 186] width 8 height 8
type input "[DATE]"
click at [53, 182] on span "H44-ER-Flower 4" at bounding box center [51, 180] width 32 height 5
click at [61, 172] on span "H44-AB-Flower 4" at bounding box center [51, 169] width 33 height 5
click at [61, 181] on span "H44-ER-Flower 4" at bounding box center [51, 180] width 32 height 5
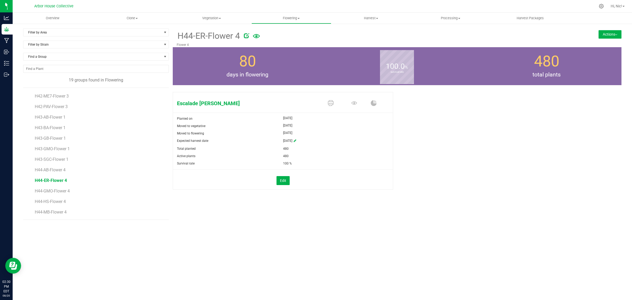
click at [296, 141] on icon at bounding box center [295, 140] width 3 height 3
click at [314, 140] on span "select" at bounding box center [314, 141] width 4 height 4
click at [334, 150] on span "Next" at bounding box center [335, 150] width 4 height 4
click at [319, 188] on link "16" at bounding box center [319, 186] width 8 height 8
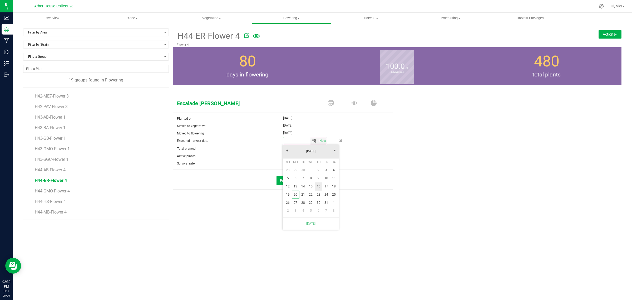
type input "[DATE]"
click at [61, 190] on span "H44-GMO-Flower 4" at bounding box center [53, 190] width 37 height 5
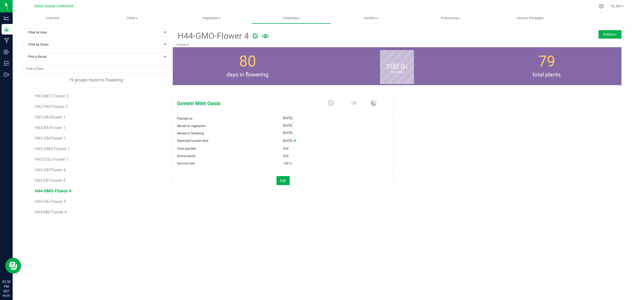
click at [296, 141] on icon at bounding box center [295, 140] width 3 height 3
click at [314, 140] on span "select" at bounding box center [314, 141] width 4 height 4
click at [335, 151] on span "Next" at bounding box center [335, 150] width 4 height 4
click at [320, 185] on link "16" at bounding box center [319, 186] width 8 height 8
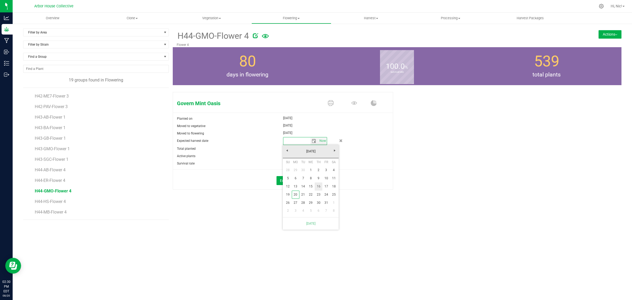
type input "[DATE]"
click at [64, 202] on span "H44-HS-Flower 4" at bounding box center [51, 201] width 33 height 5
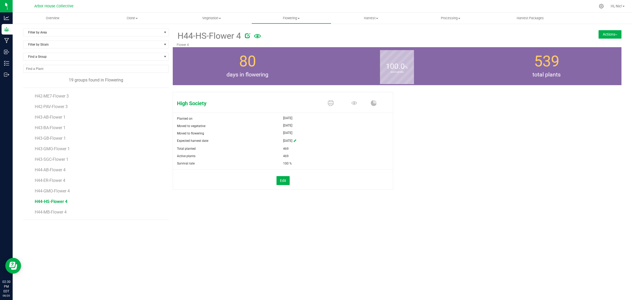
click at [296, 140] on icon at bounding box center [295, 140] width 3 height 3
click at [314, 141] on span "select" at bounding box center [314, 141] width 4 height 4
click at [333, 151] on span "Next" at bounding box center [335, 150] width 4 height 4
click at [318, 185] on link "16" at bounding box center [319, 186] width 8 height 8
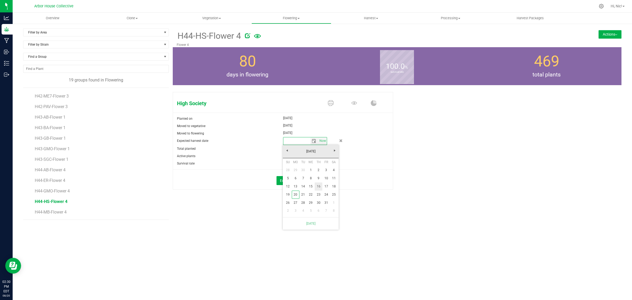
type input "[DATE]"
click at [65, 211] on span "H44-MB-Flower 4" at bounding box center [51, 211] width 33 height 5
click at [296, 140] on icon at bounding box center [295, 140] width 3 height 3
click at [314, 141] on span "select" at bounding box center [314, 141] width 4 height 4
click at [334, 151] on span "Next" at bounding box center [335, 150] width 4 height 4
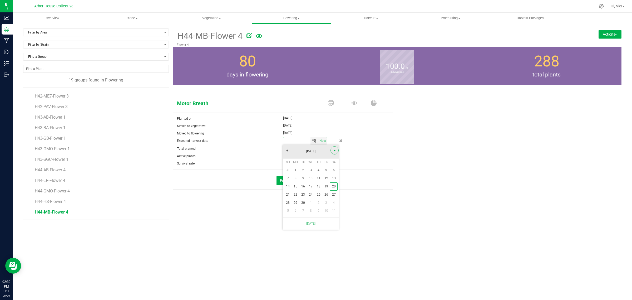
click at [334, 151] on span "Next" at bounding box center [335, 150] width 4 height 4
click at [320, 187] on link "16" at bounding box center [319, 186] width 8 height 8
type input "[DATE]"
click at [315, 211] on div "H44-MB-Flower 4 Flower 4 Actions Move group Split group 80" at bounding box center [397, 123] width 449 height 191
click at [56, 202] on span "H44-HS-Flower 4" at bounding box center [51, 201] width 33 height 5
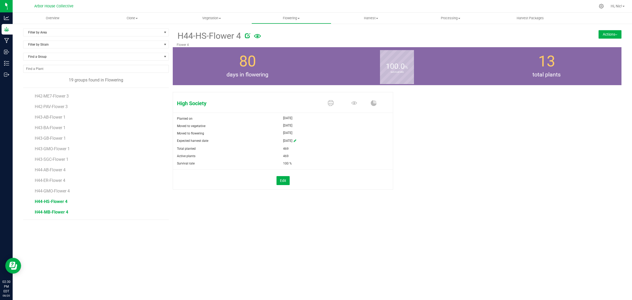
click at [59, 211] on span "H44-MB-Flower 4" at bounding box center [51, 211] width 33 height 5
click at [59, 171] on span "H44-AB-Flower 4" at bounding box center [51, 169] width 33 height 5
click at [471, 219] on div "H44-AB-Flower 4 Flower 4 Actions Move group Split group 80" at bounding box center [397, 123] width 449 height 191
